Goal: Task Accomplishment & Management: Use online tool/utility

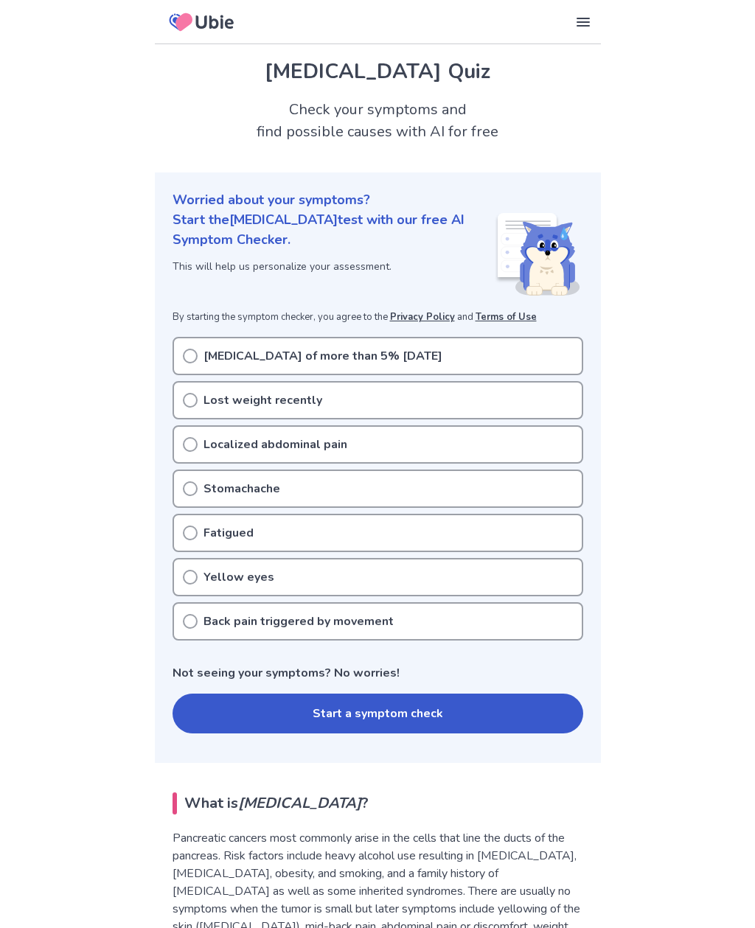
click at [355, 709] on button "Start a symptom check" at bounding box center [378, 714] width 411 height 40
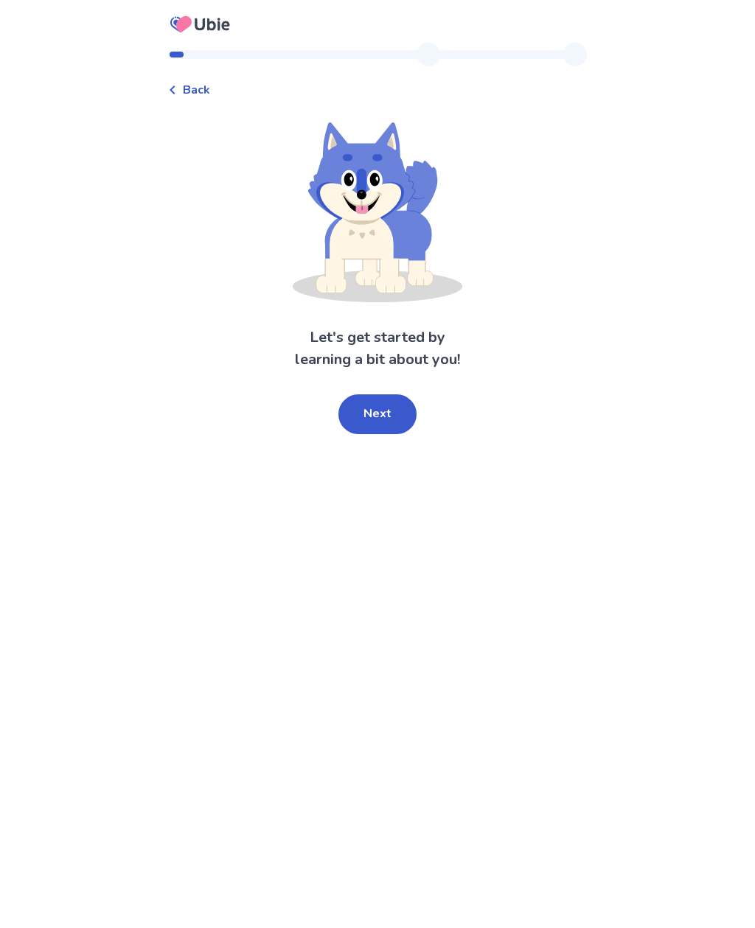
click at [379, 400] on button "Next" at bounding box center [377, 414] width 78 height 40
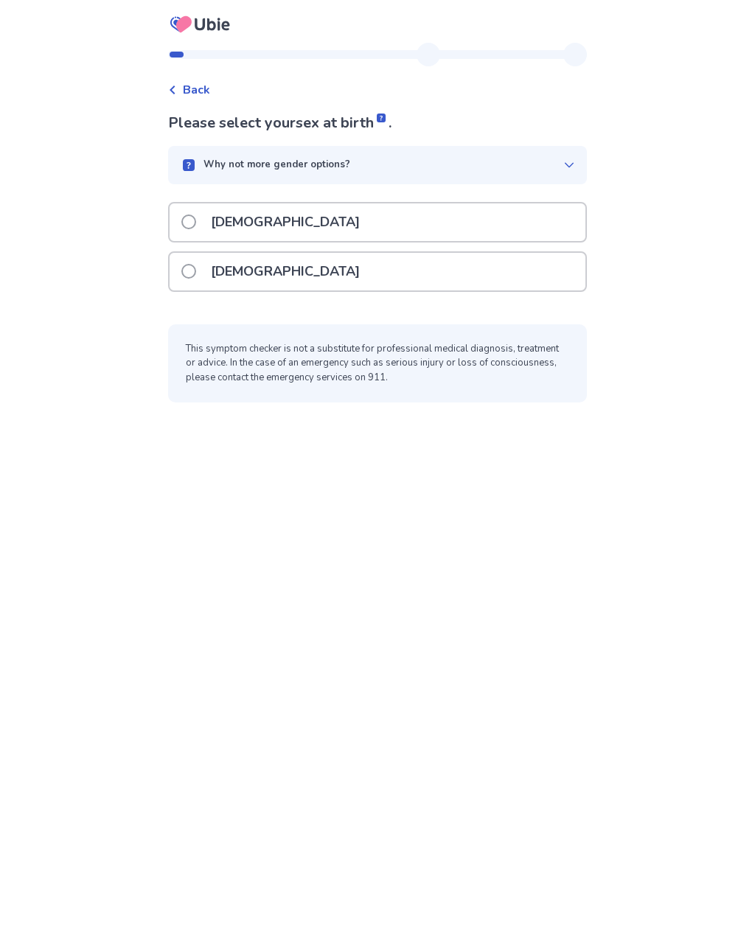
click at [196, 271] on span at bounding box center [188, 271] width 15 height 15
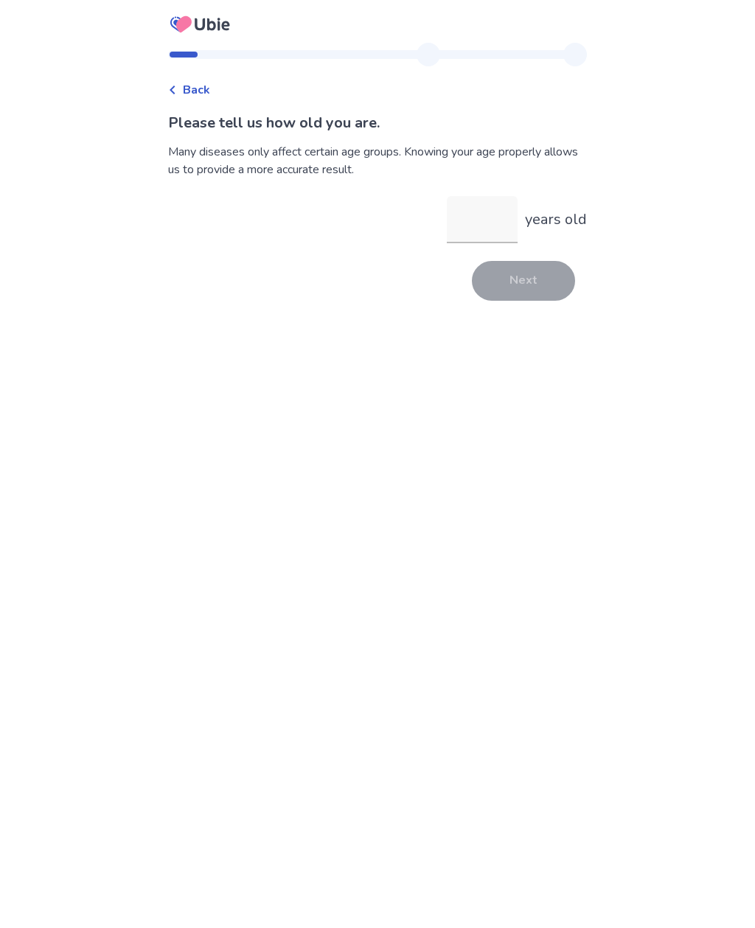
click at [474, 219] on input "years old" at bounding box center [482, 219] width 71 height 47
type input "**"
click at [507, 281] on button "Next" at bounding box center [523, 281] width 103 height 40
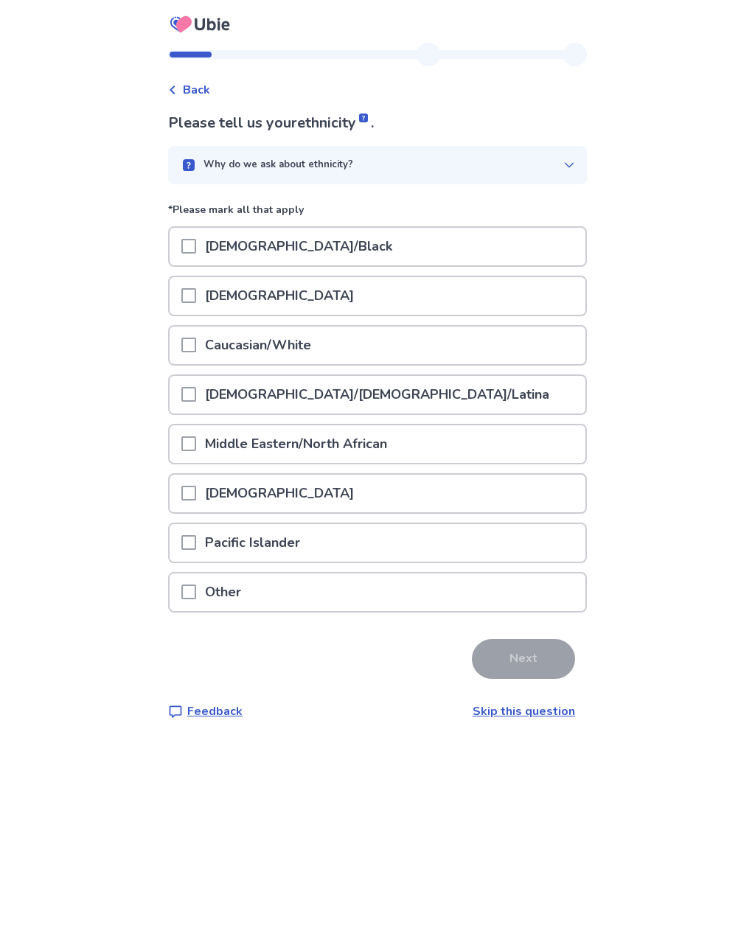
click at [196, 343] on span at bounding box center [188, 345] width 15 height 15
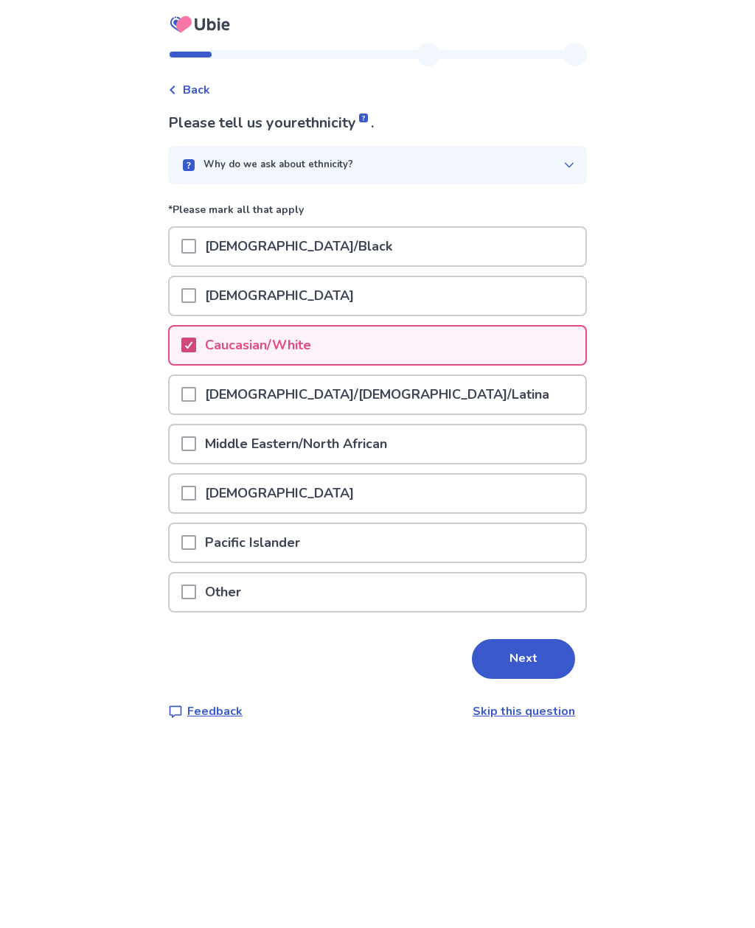
click at [523, 662] on button "Next" at bounding box center [523, 659] width 103 height 40
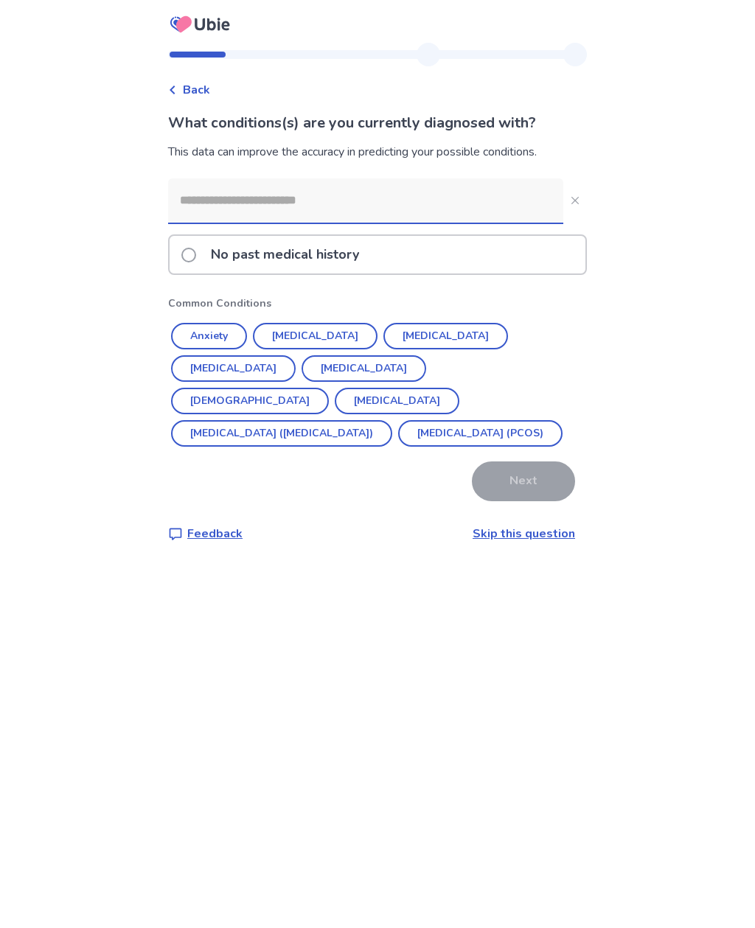
click at [302, 369] on button "Hypothyroidism" at bounding box center [364, 368] width 125 height 27
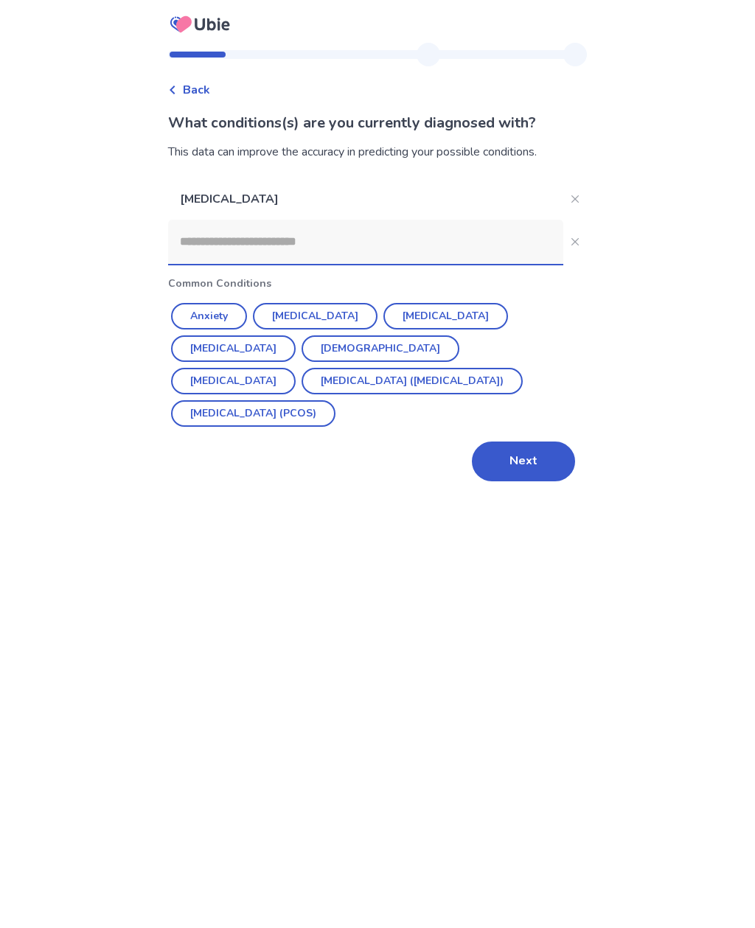
click at [474, 368] on button "Irritable Bowel Syndrome (IBS)" at bounding box center [412, 381] width 221 height 27
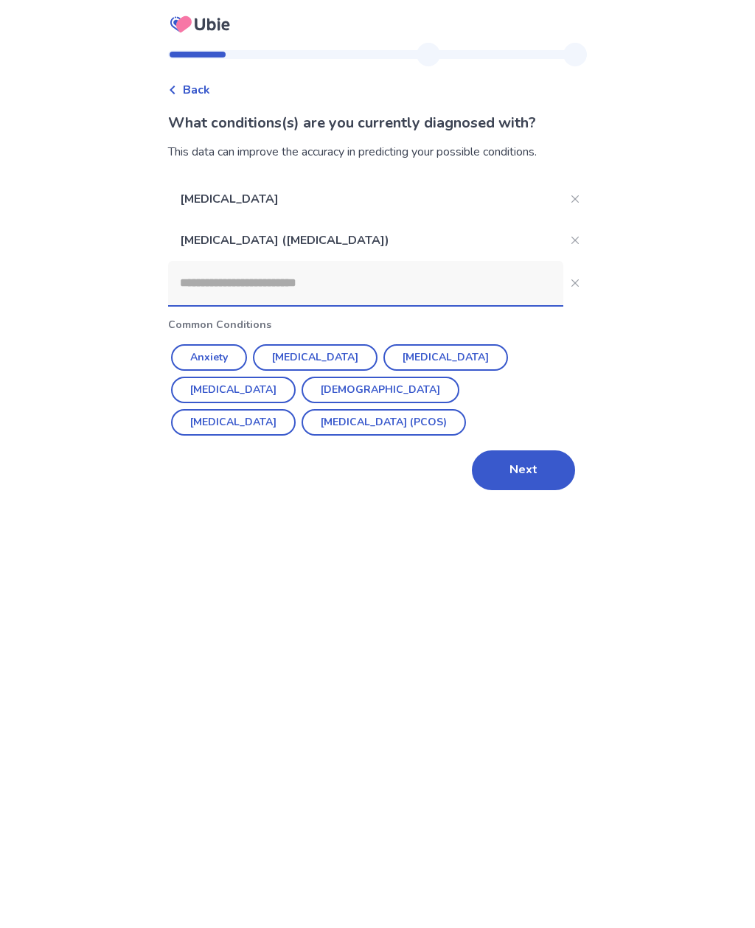
click at [517, 475] on button "Next" at bounding box center [523, 470] width 103 height 40
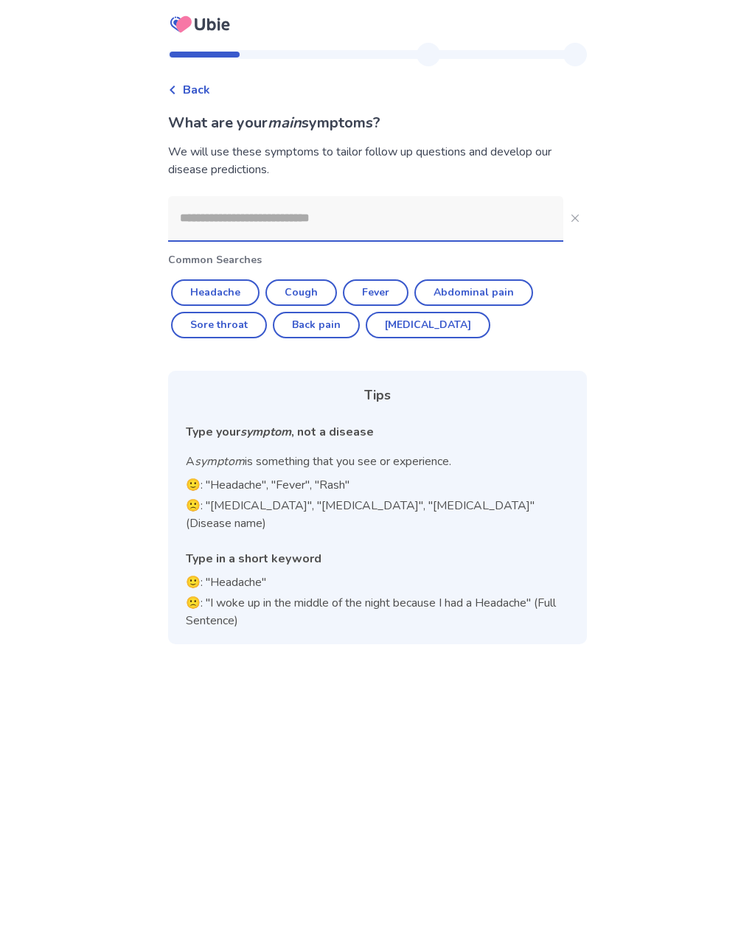
click at [328, 328] on button "Back pain" at bounding box center [316, 325] width 87 height 27
type input "*********"
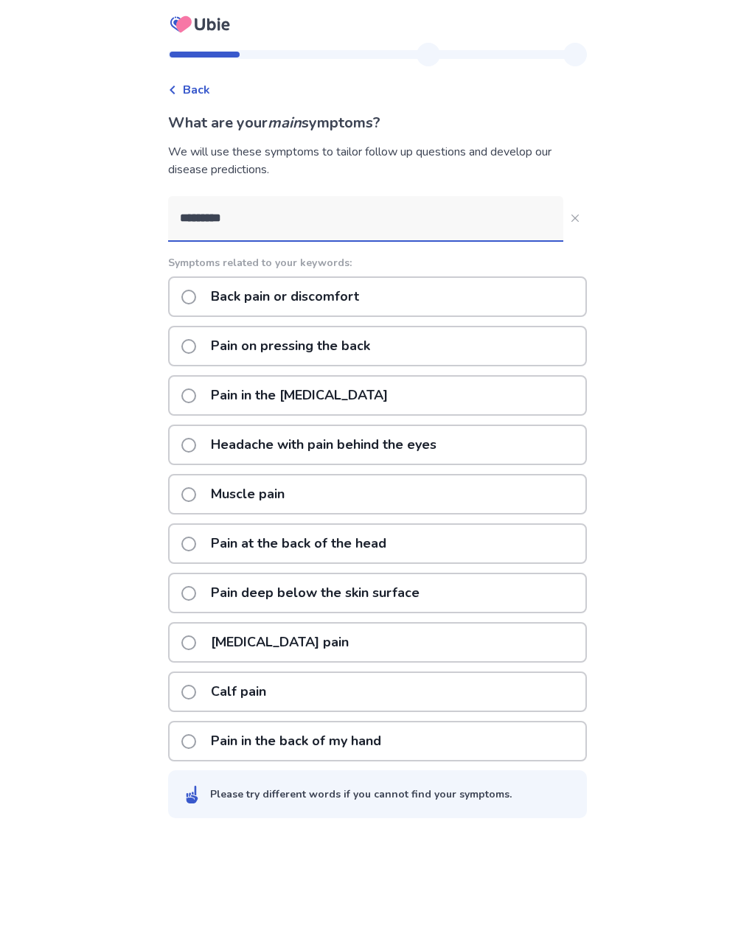
click at [196, 293] on span at bounding box center [188, 297] width 15 height 15
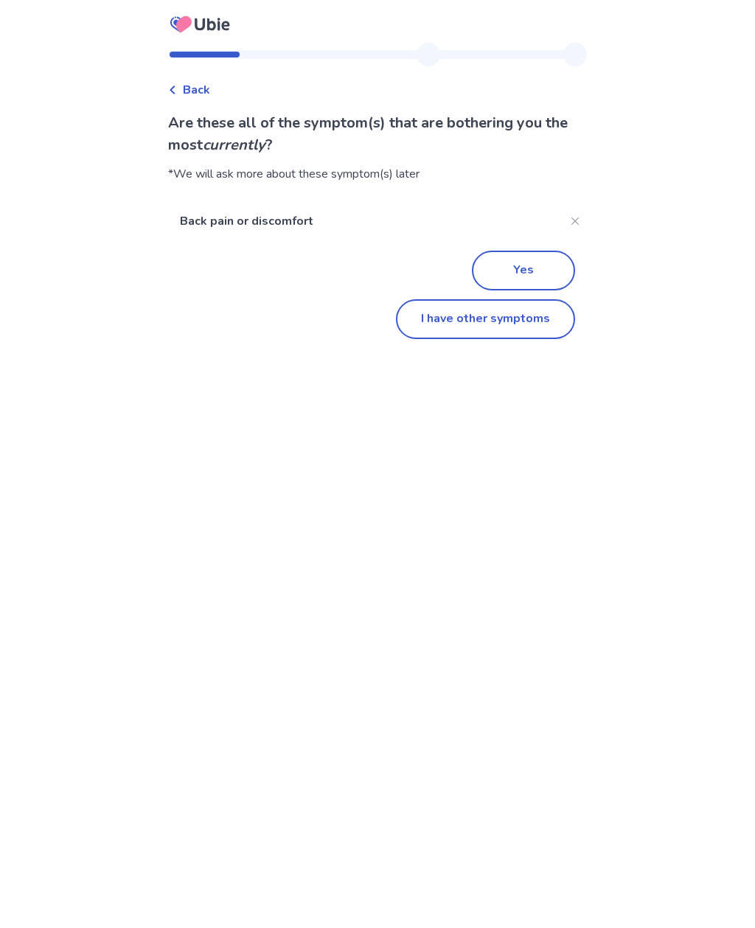
click at [471, 325] on button "I have other symptoms" at bounding box center [485, 319] width 179 height 40
